Goal: Book appointment/travel/reservation

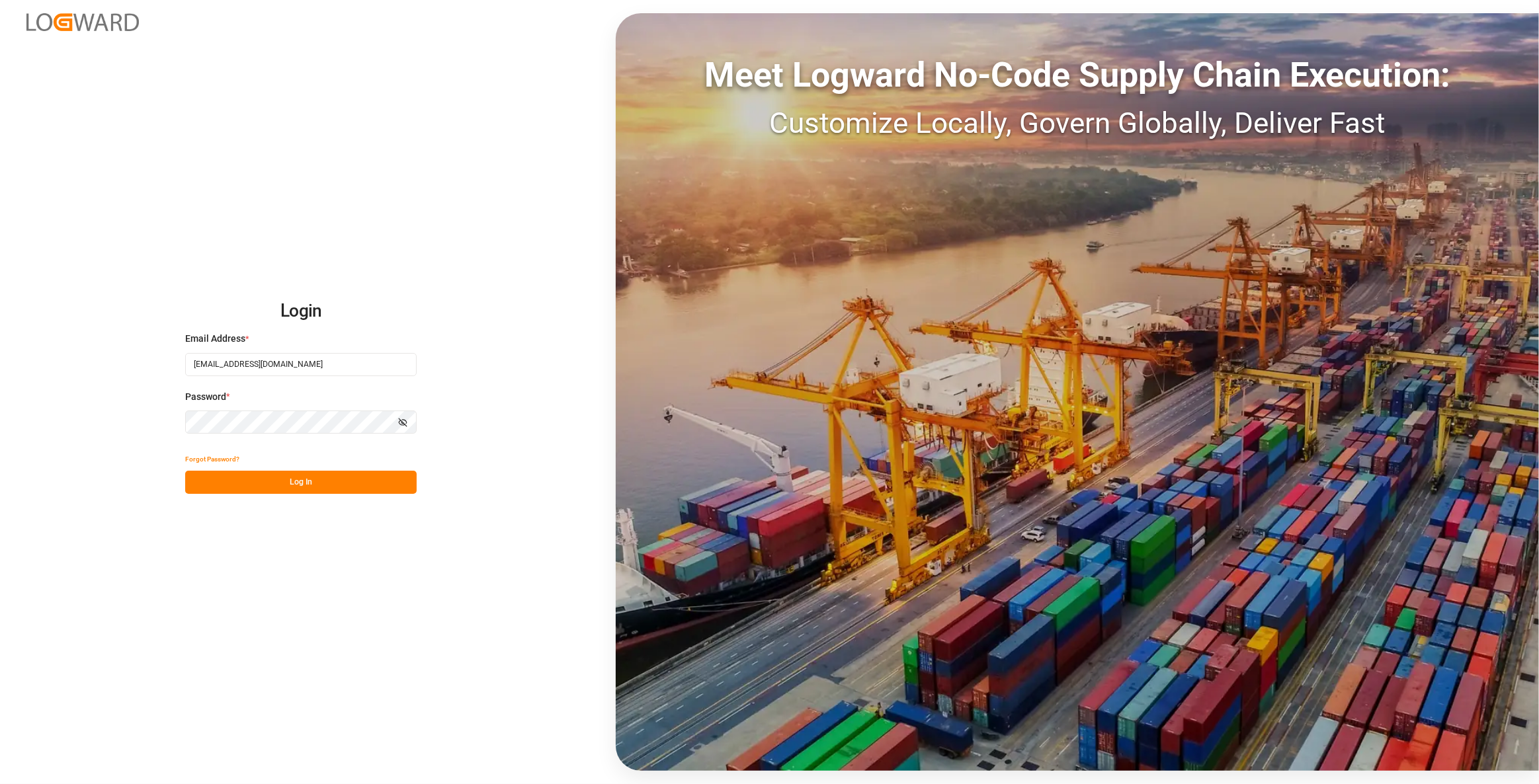
click at [352, 482] on button "Log In" at bounding box center [300, 482] width 232 height 23
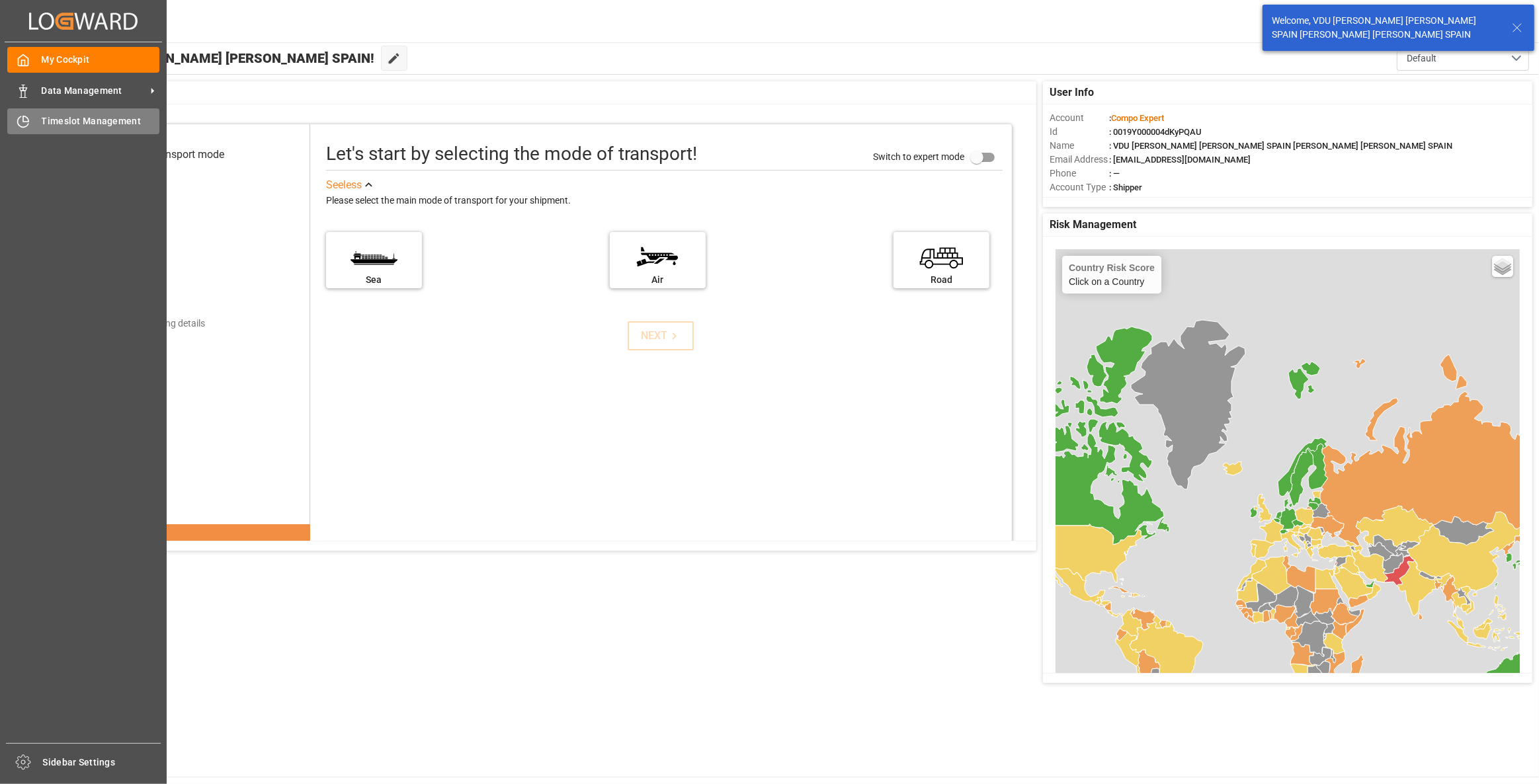
click at [76, 115] on span "Timeslot Management" at bounding box center [101, 121] width 118 height 14
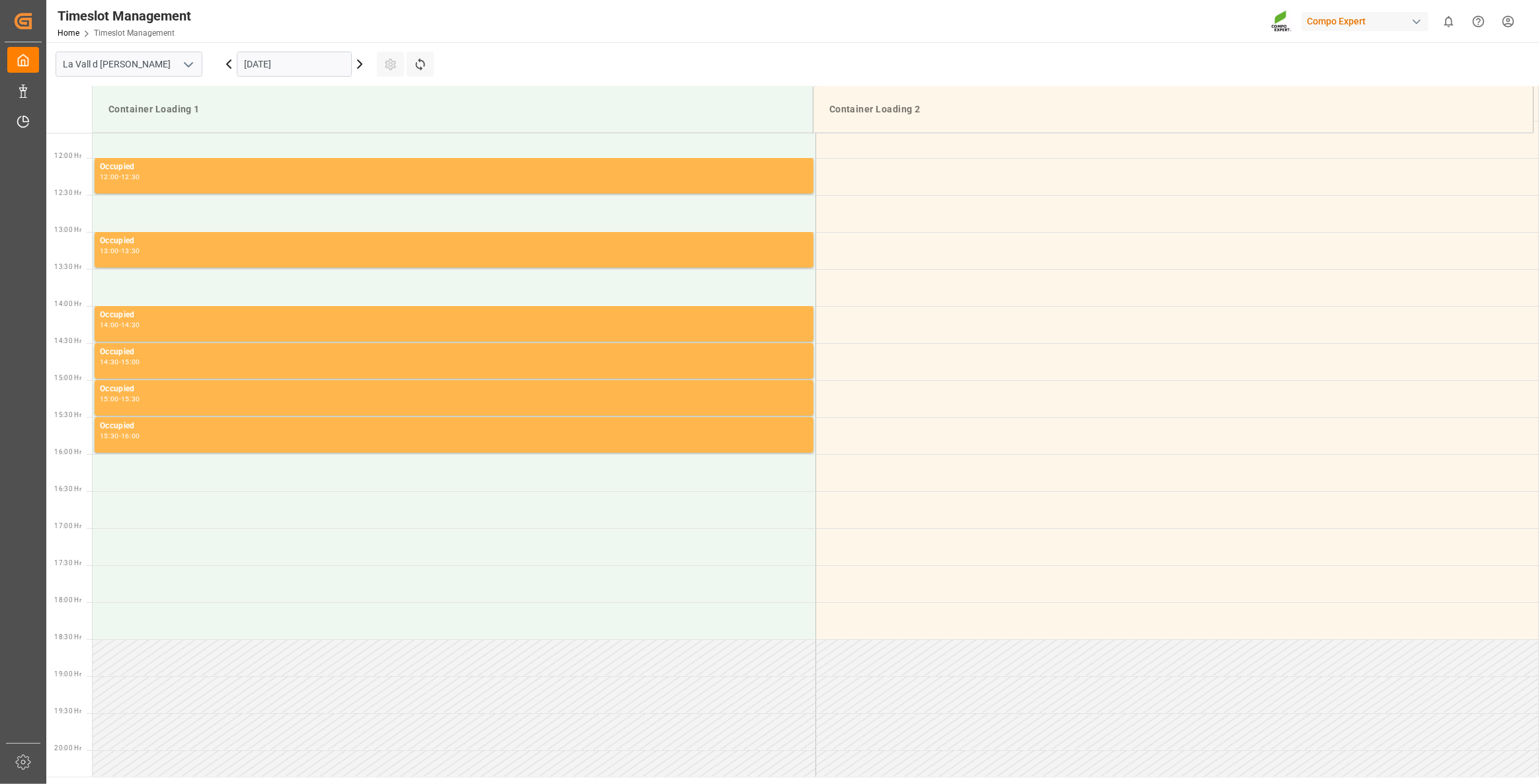
click at [302, 55] on input "[DATE]" at bounding box center [294, 63] width 115 height 25
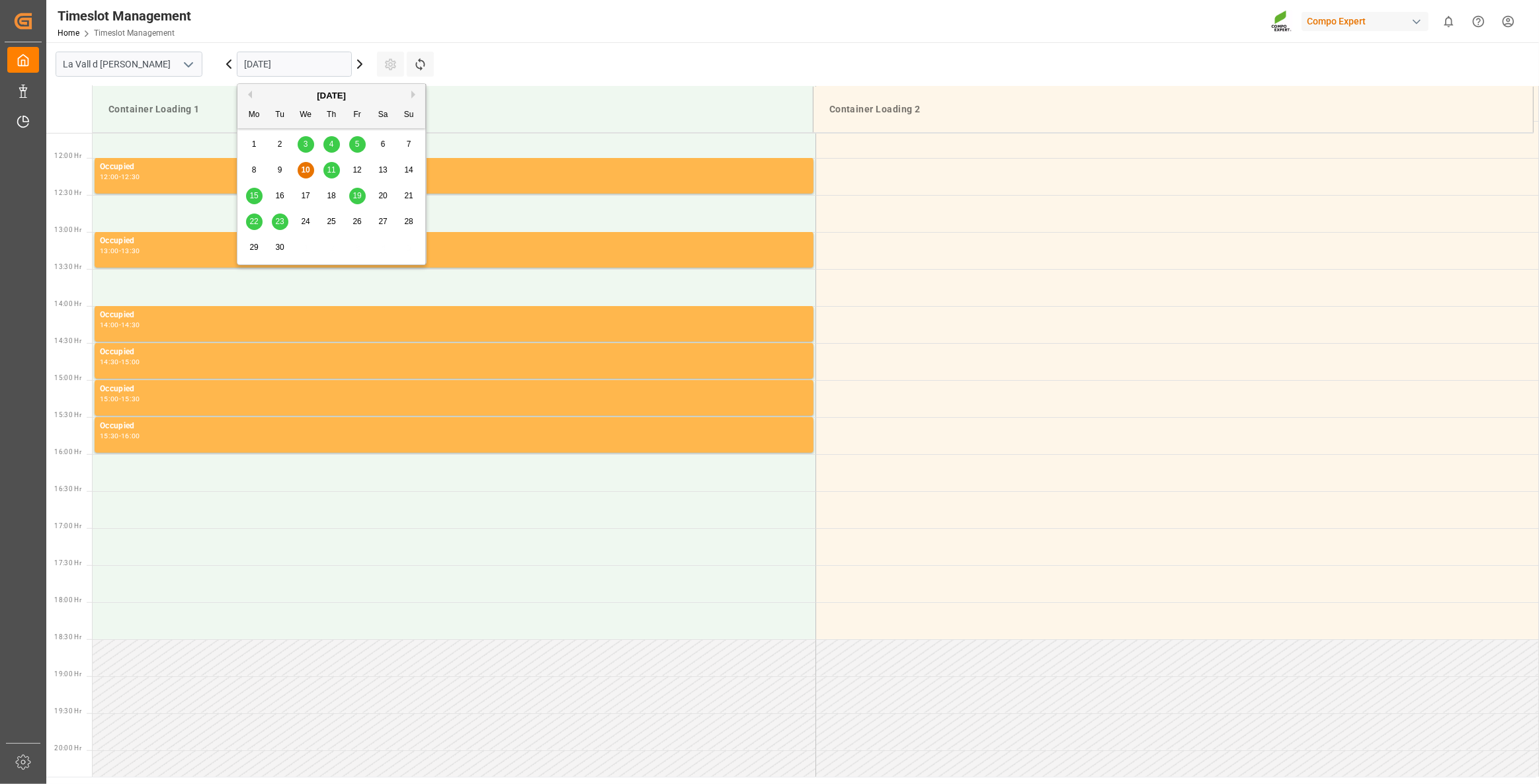
scroll to position [880, 0]
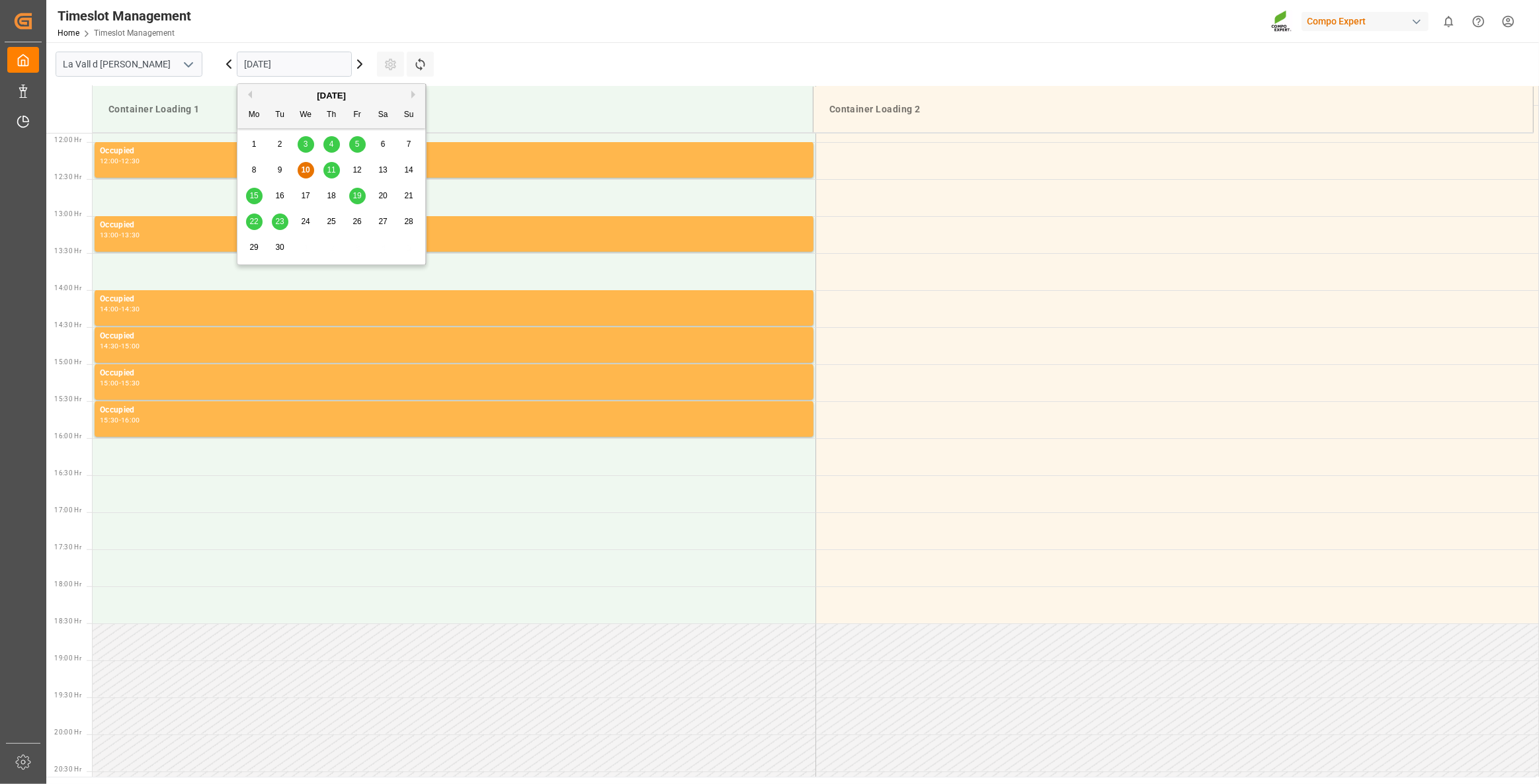
click at [274, 190] on div "16" at bounding box center [280, 196] width 17 height 16
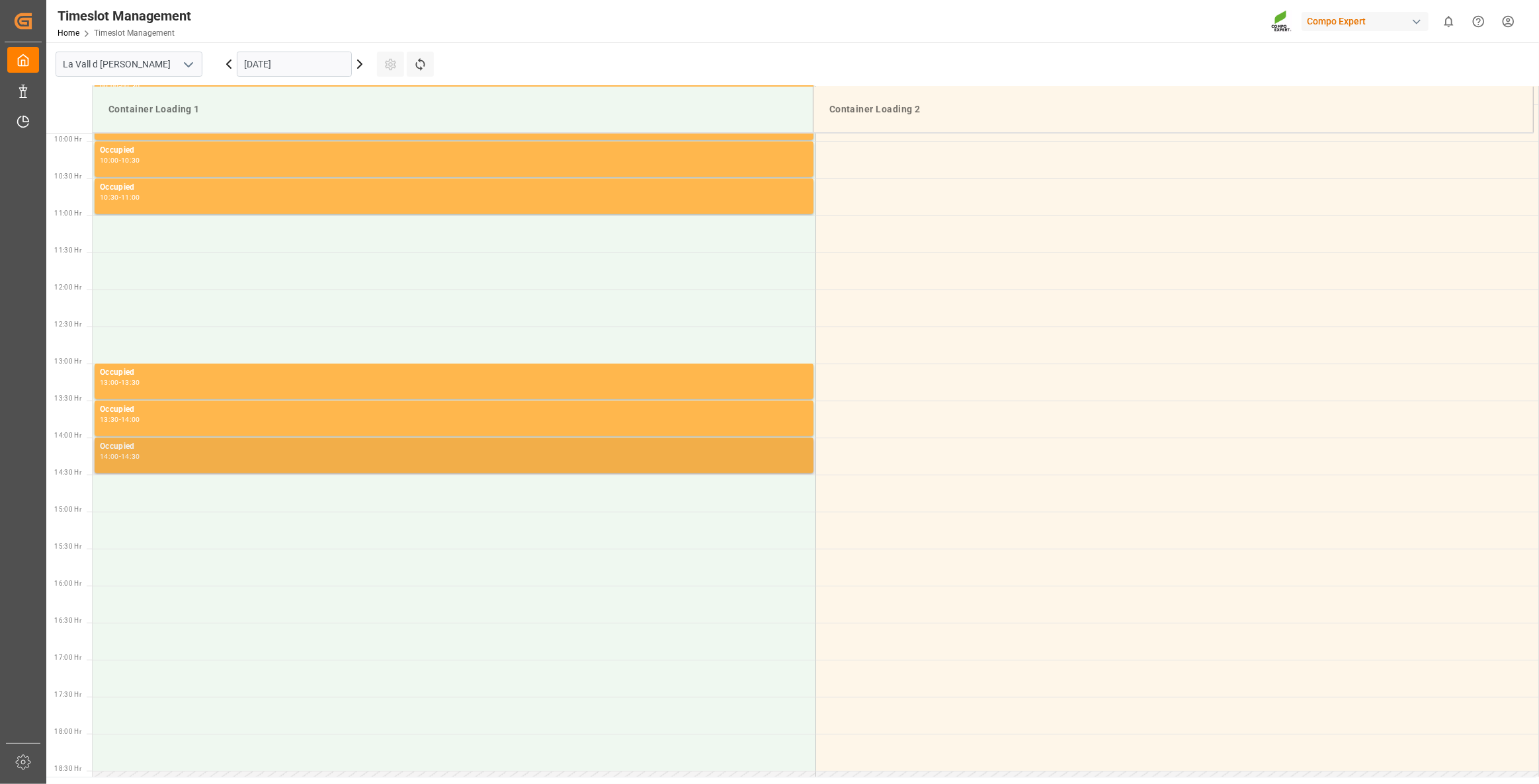
scroll to position [760, 0]
